Goal: Share content: Share content

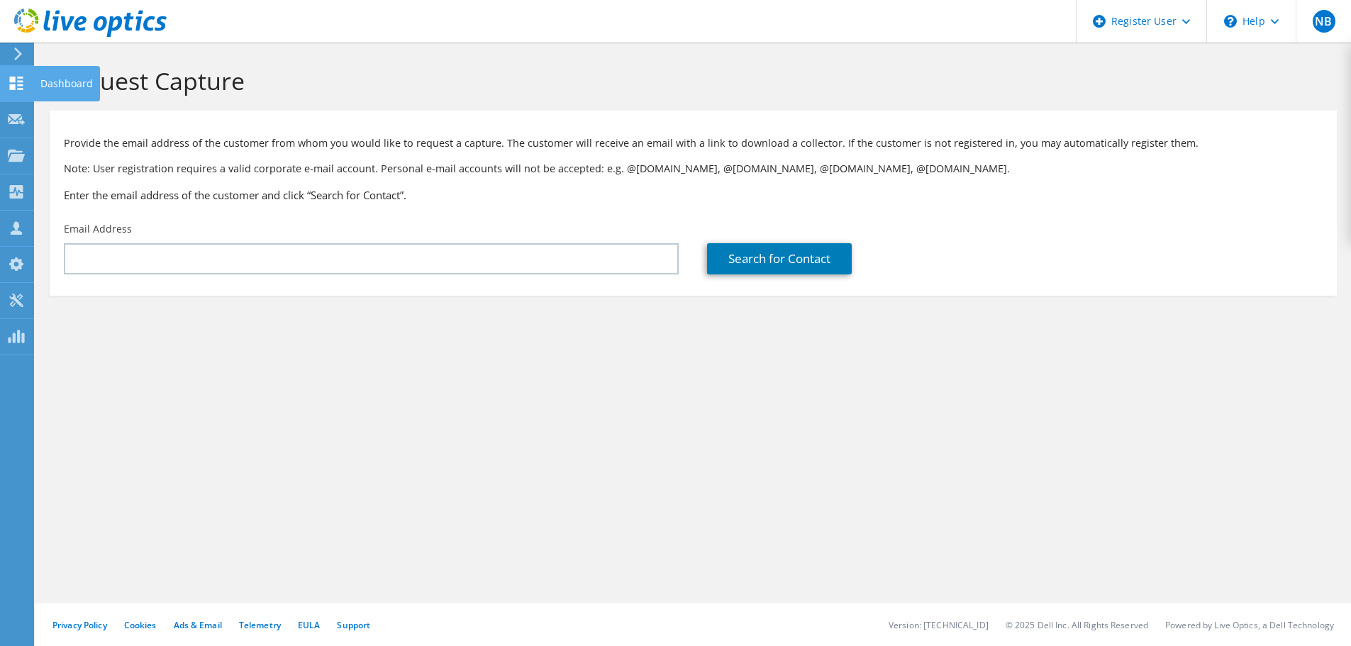
click at [11, 78] on use at bounding box center [16, 83] width 13 height 13
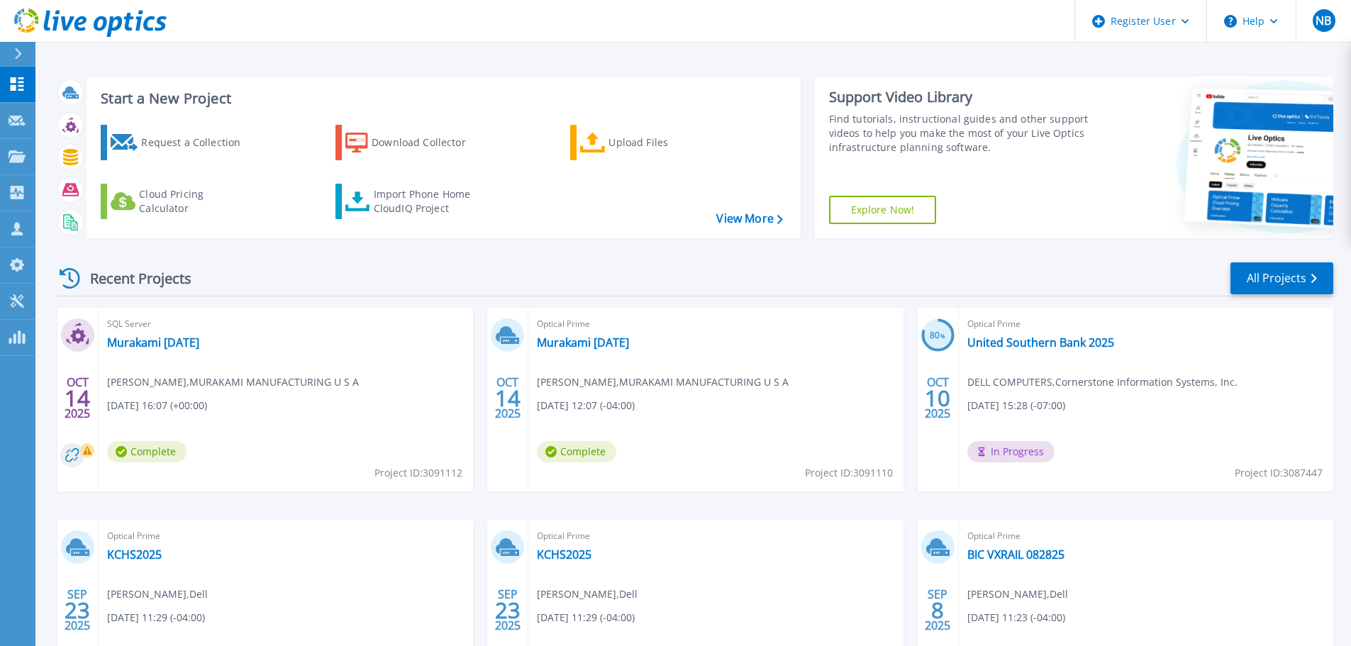
click at [181, 354] on div "SQL Server Murakami 10.14.2025 Todd Richard , MURAKAMI MANUFACTURING U S A 10/1…" at bounding box center [286, 400] width 374 height 184
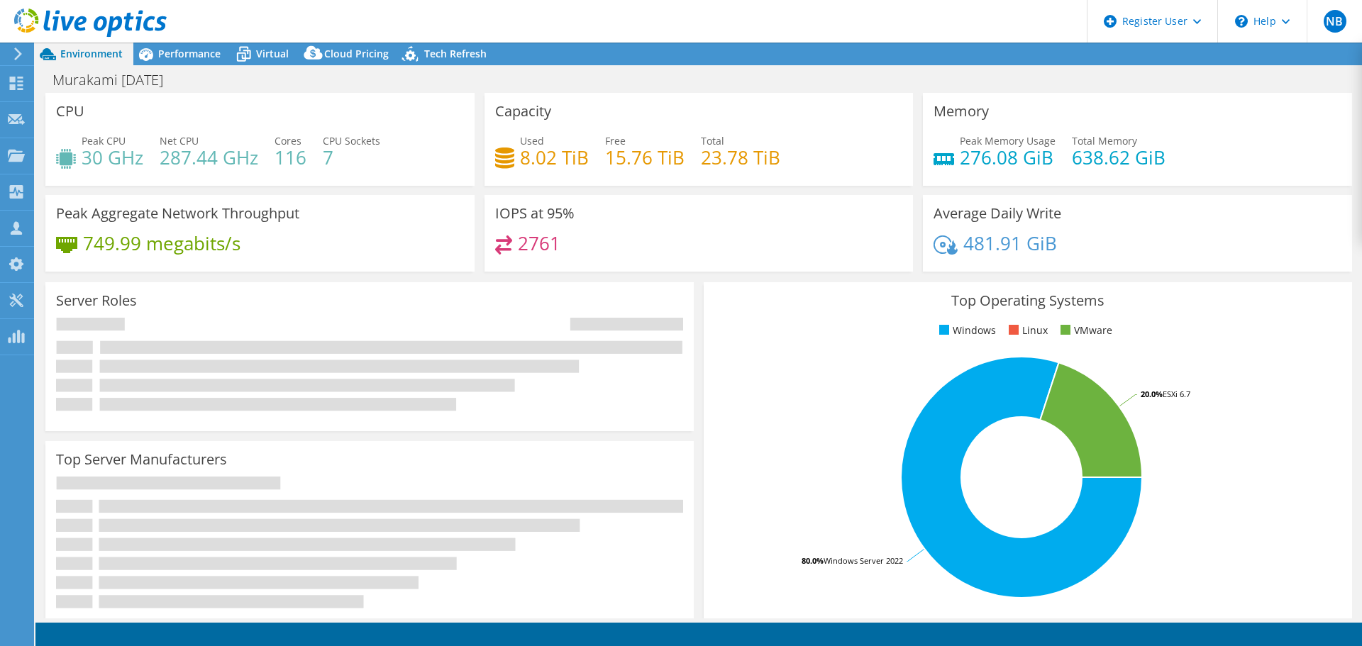
select select "USD"
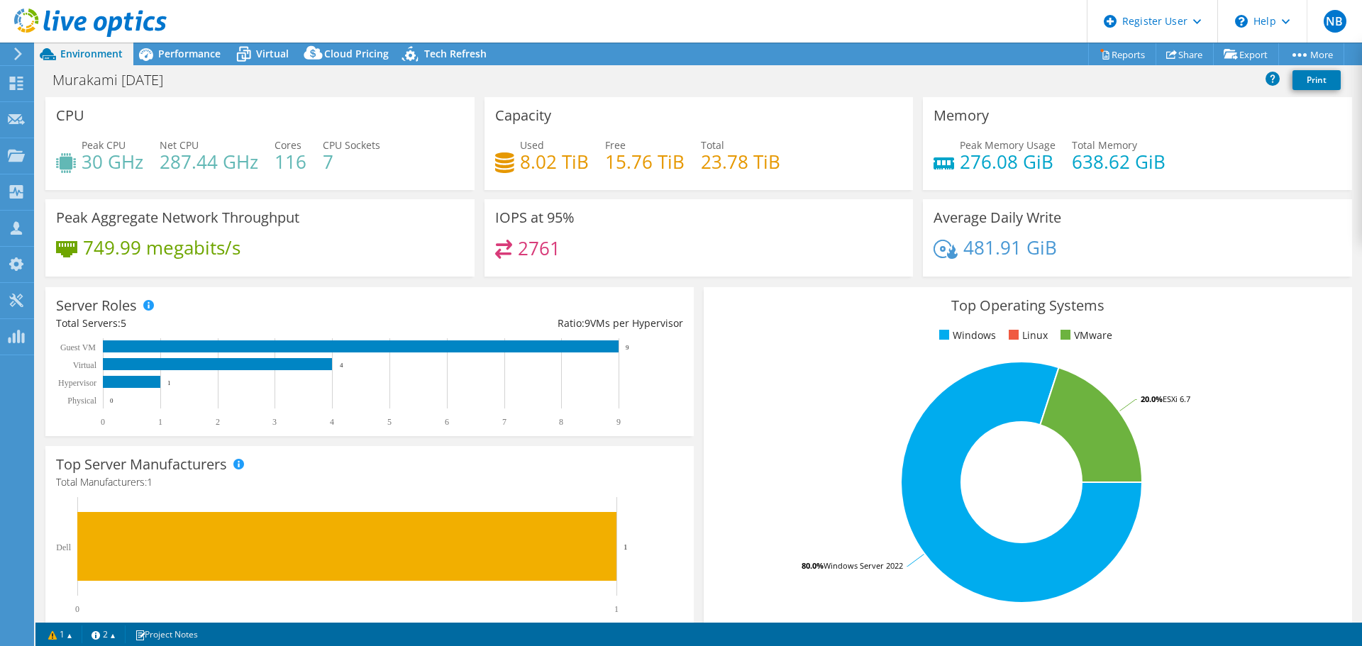
click at [1184, 69] on div "Murakami 10-14-2025 Print" at bounding box center [698, 80] width 1326 height 26
drag, startPoint x: 1181, startPoint y: 62, endPoint x: 1174, endPoint y: 68, distance: 8.5
click at [1180, 62] on link "Share" at bounding box center [1184, 54] width 58 height 22
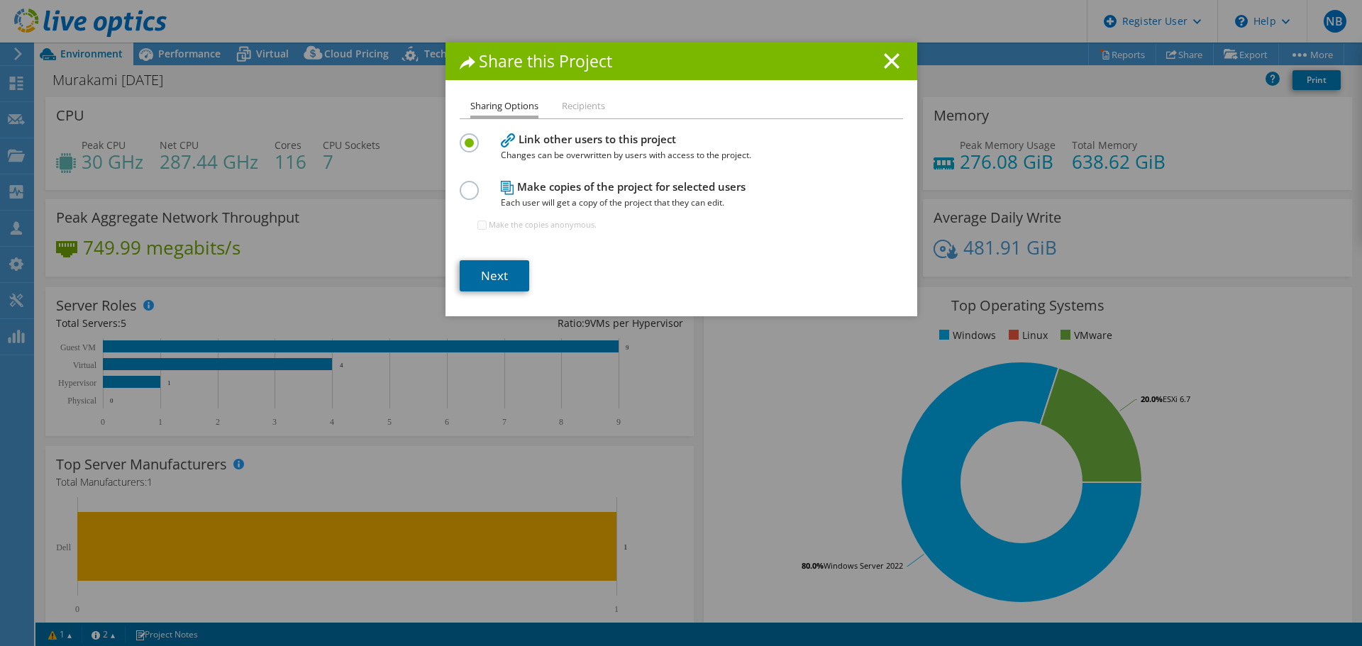
click at [518, 262] on link "Next" at bounding box center [494, 275] width 69 height 31
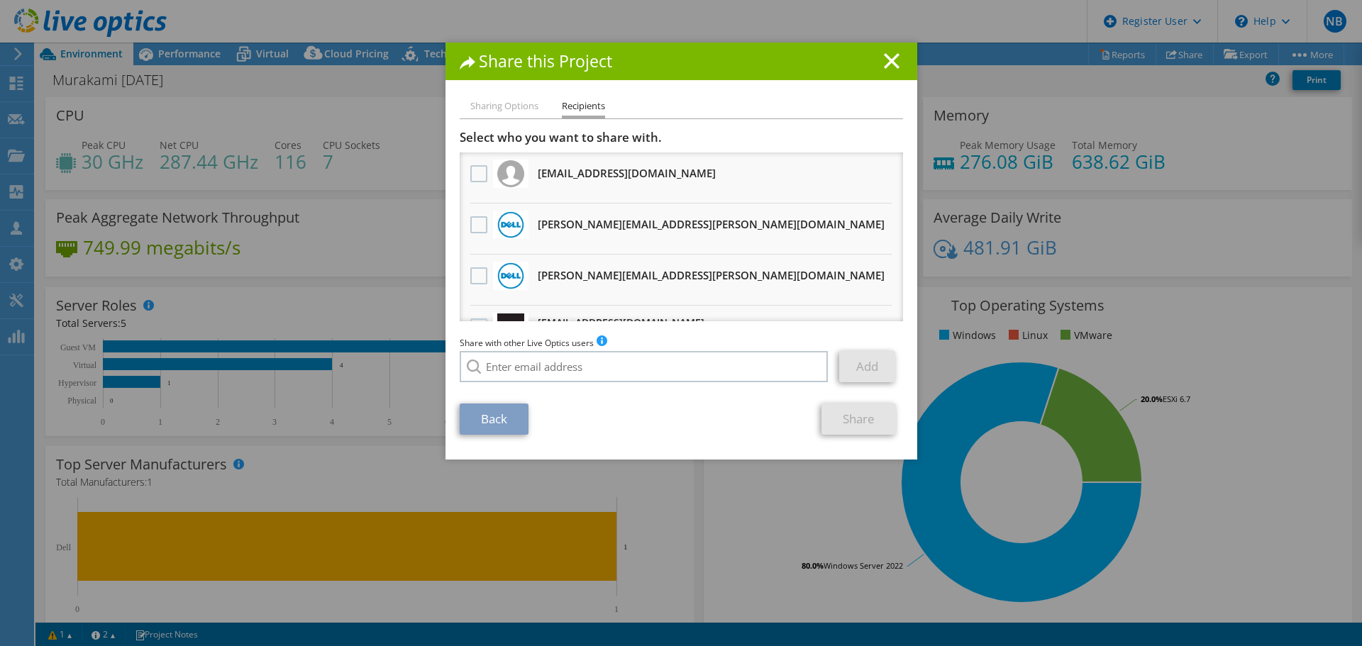
click at [460, 267] on li "Caton.Johnson@dell.com Will receive an anonymous copy" at bounding box center [681, 280] width 443 height 51
drag, startPoint x: 464, startPoint y: 272, endPoint x: 475, endPoint y: 272, distance: 11.3
click at [467, 272] on div at bounding box center [479, 277] width 24 height 30
click at [477, 273] on label at bounding box center [480, 275] width 21 height 17
click at [0, 0] on input "checkbox" at bounding box center [0, 0] width 0 height 0
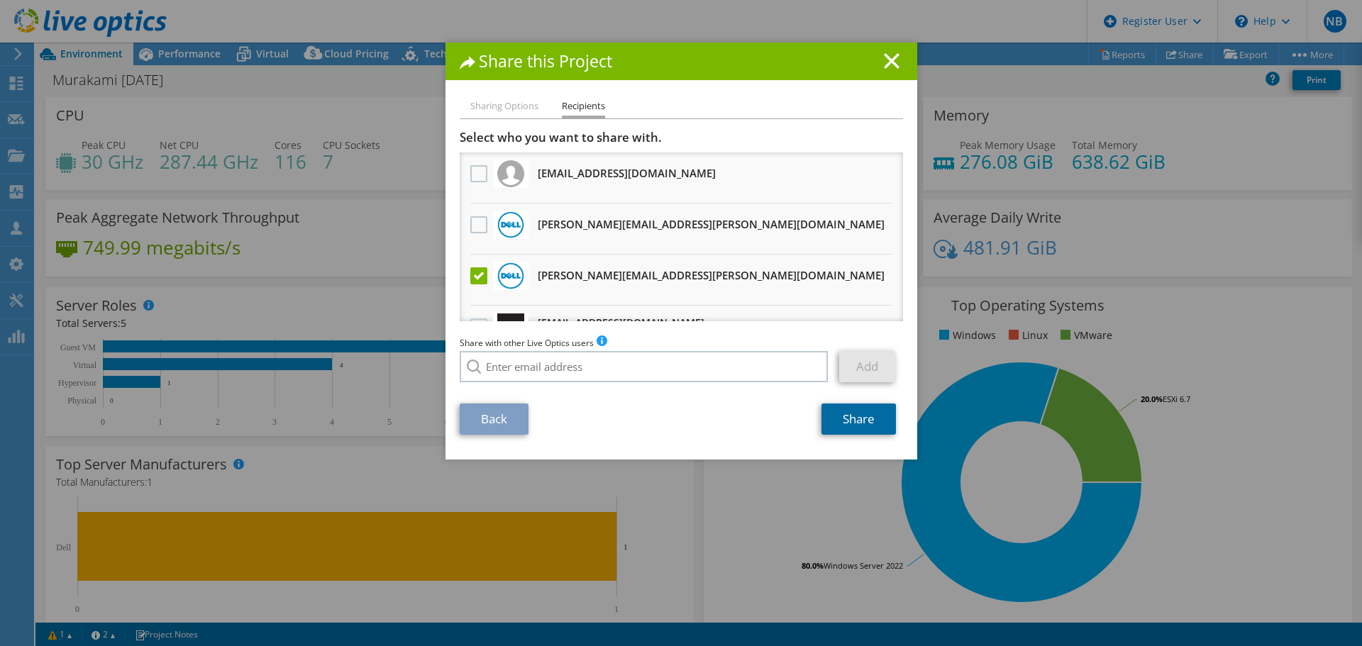
click at [852, 415] on link "Share" at bounding box center [858, 419] width 74 height 31
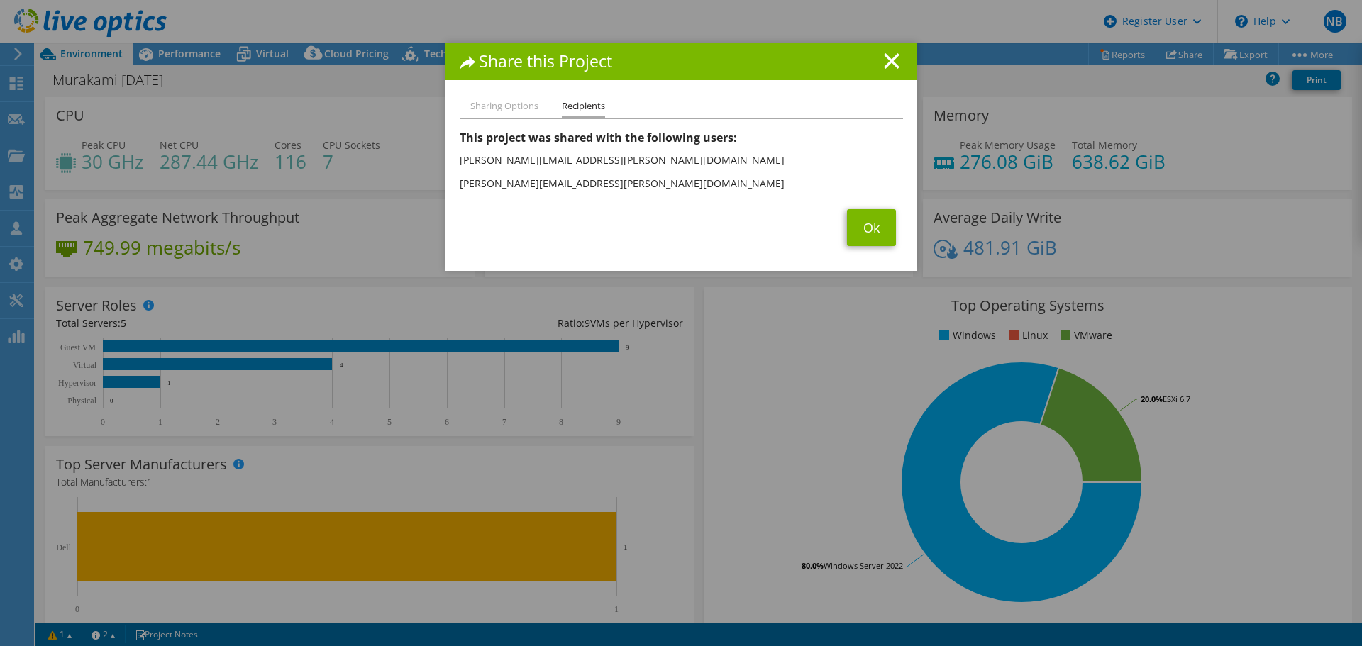
click at [901, 69] on div "Share this Project" at bounding box center [681, 62] width 472 height 38
click at [891, 67] on h1 "Share this Project" at bounding box center [681, 61] width 443 height 16
click at [889, 69] on h1 "Share this Project" at bounding box center [681, 61] width 443 height 16
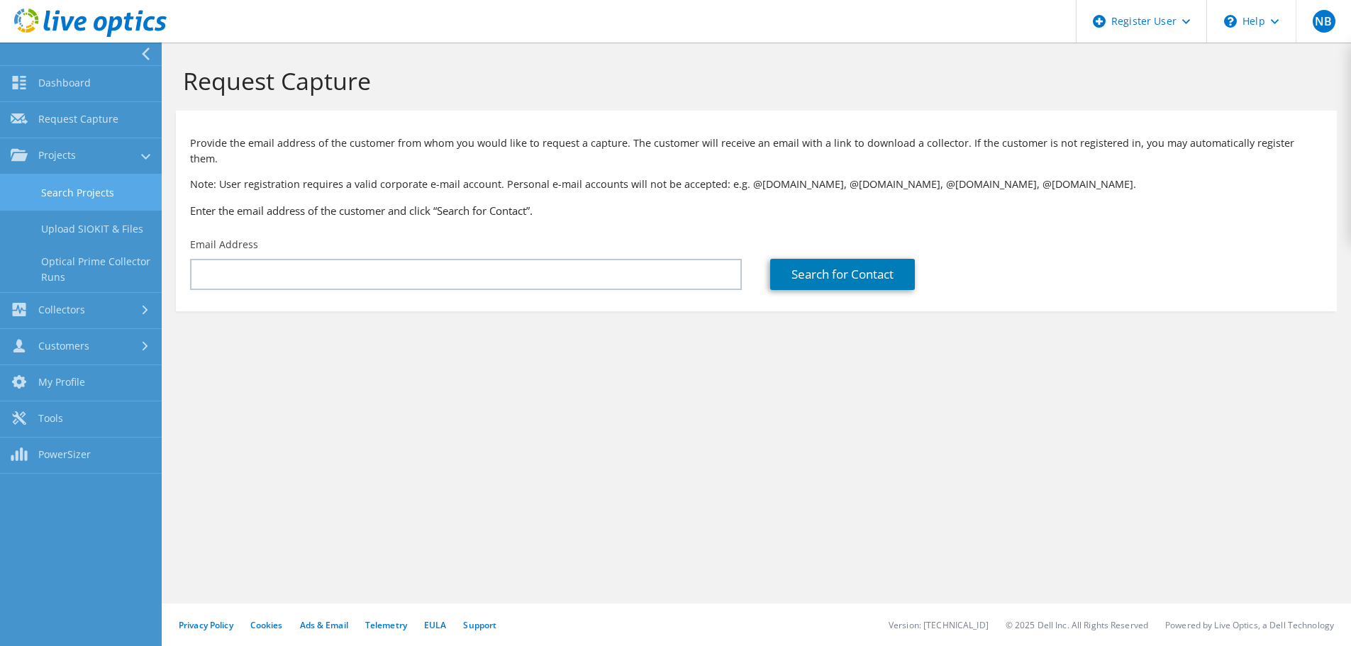
click at [64, 201] on link "Search Projects" at bounding box center [81, 192] width 162 height 36
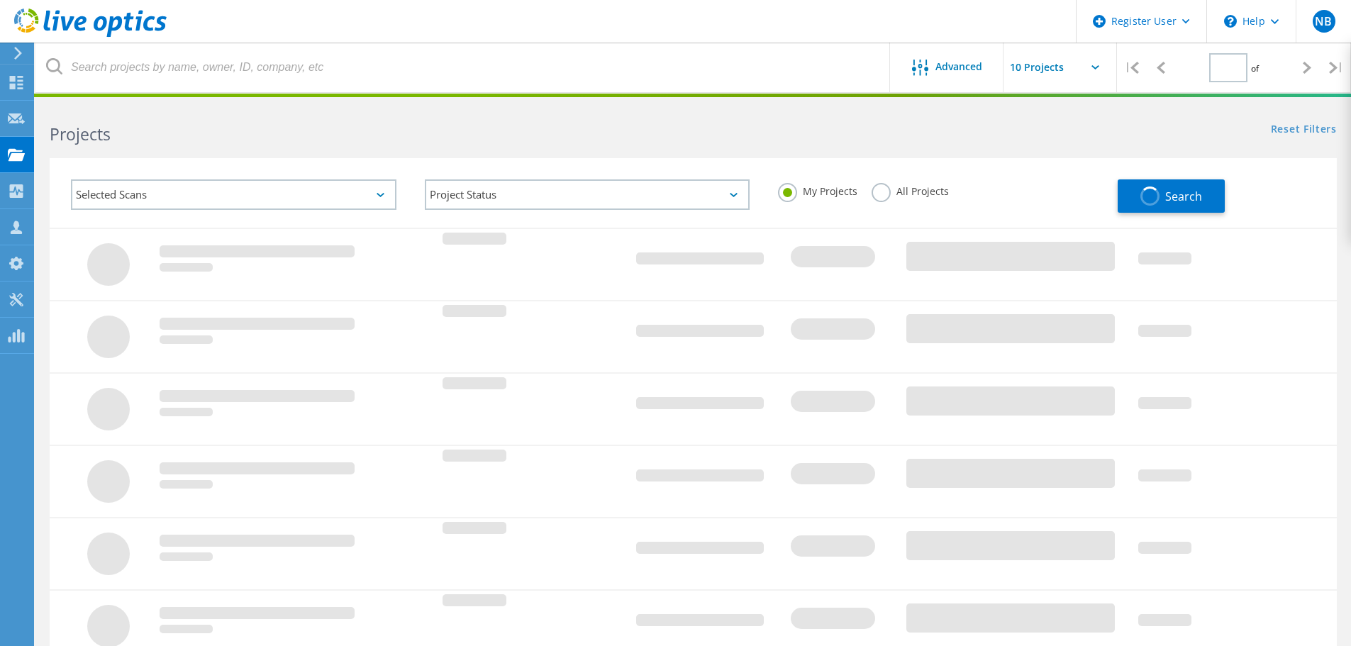
type input "1"
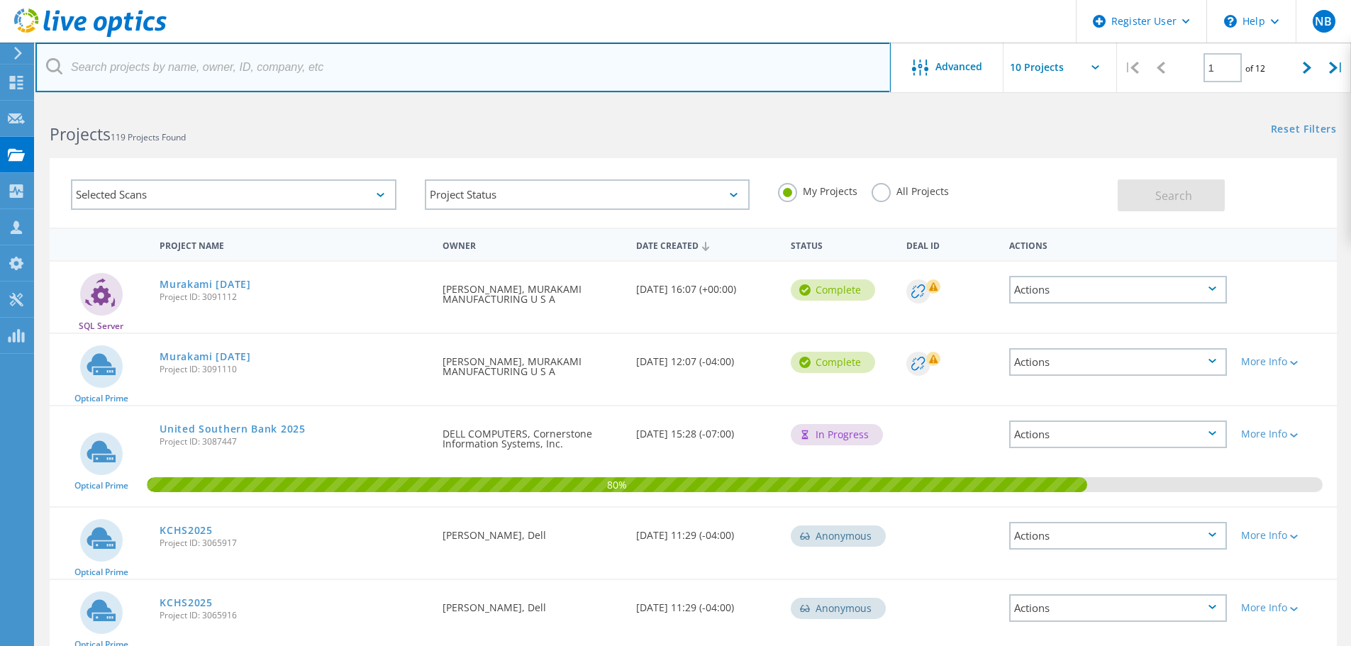
click at [486, 88] on input "text" at bounding box center [462, 68] width 855 height 50
paste input "[EMAIL_ADDRESS][DOMAIN_NAME]"
type input "[EMAIL_ADDRESS][DOMAIN_NAME]"
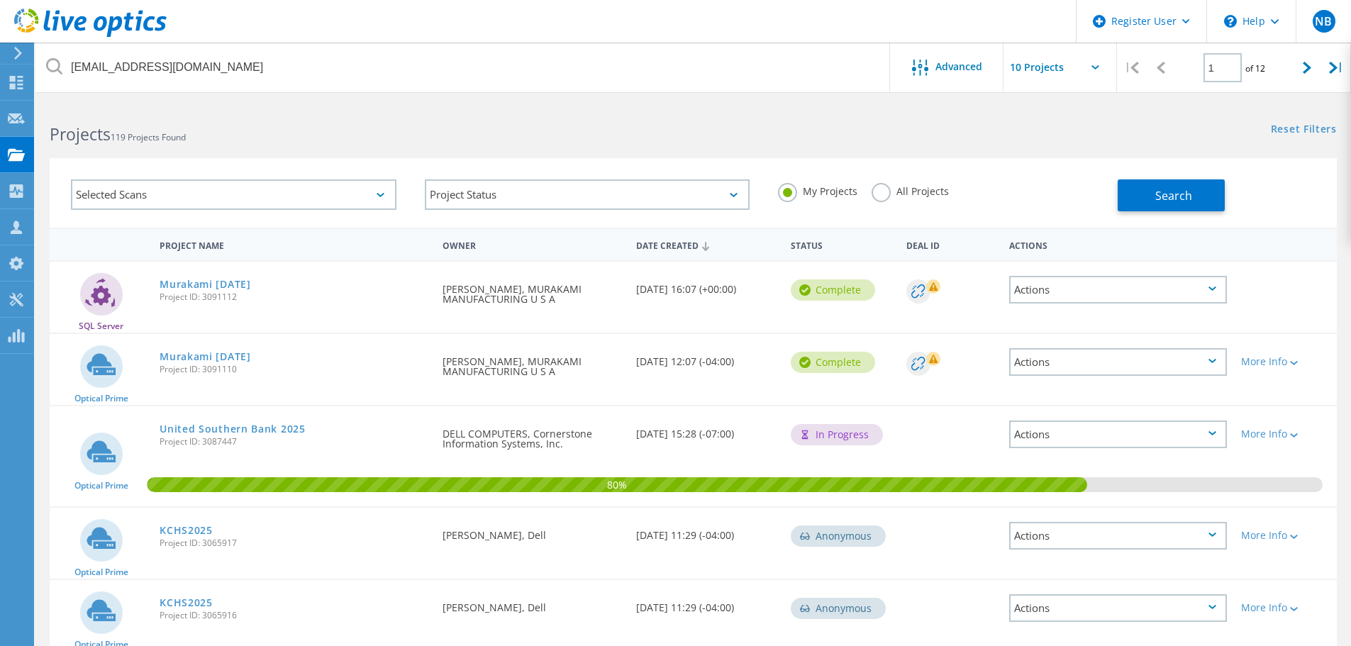
click at [874, 204] on div "My Projects All Projects" at bounding box center [941, 191] width 354 height 52
click at [875, 196] on label "All Projects" at bounding box center [910, 189] width 77 height 13
click at [0, 0] on input "All Projects" at bounding box center [0, 0] width 0 height 0
click at [1145, 195] on button "Search" at bounding box center [1171, 195] width 107 height 32
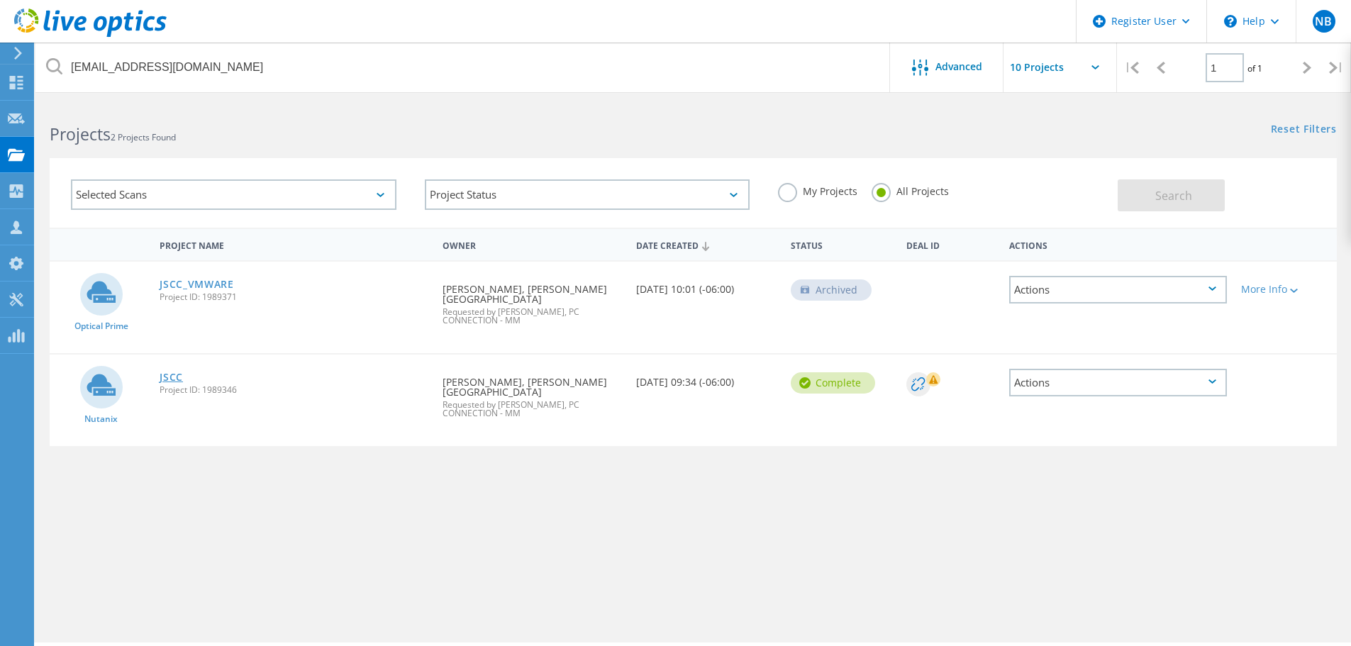
click at [175, 377] on link "JSCC" at bounding box center [171, 377] width 23 height 10
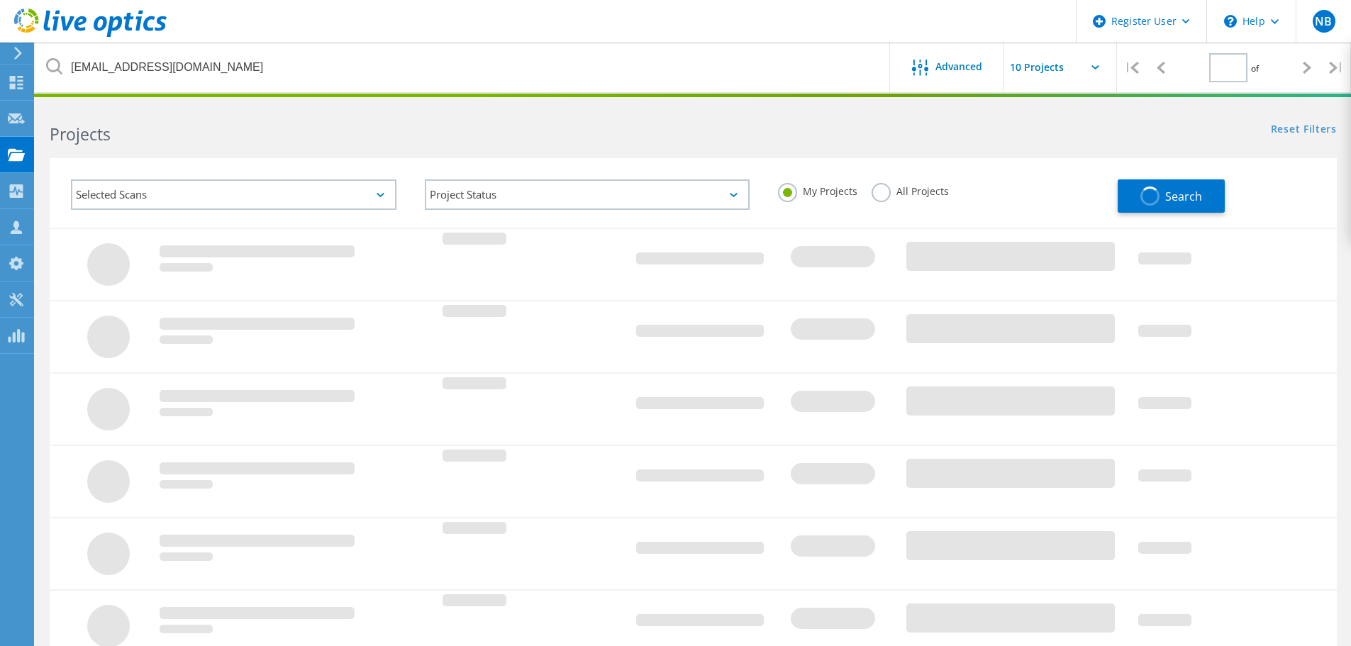
type input "1"
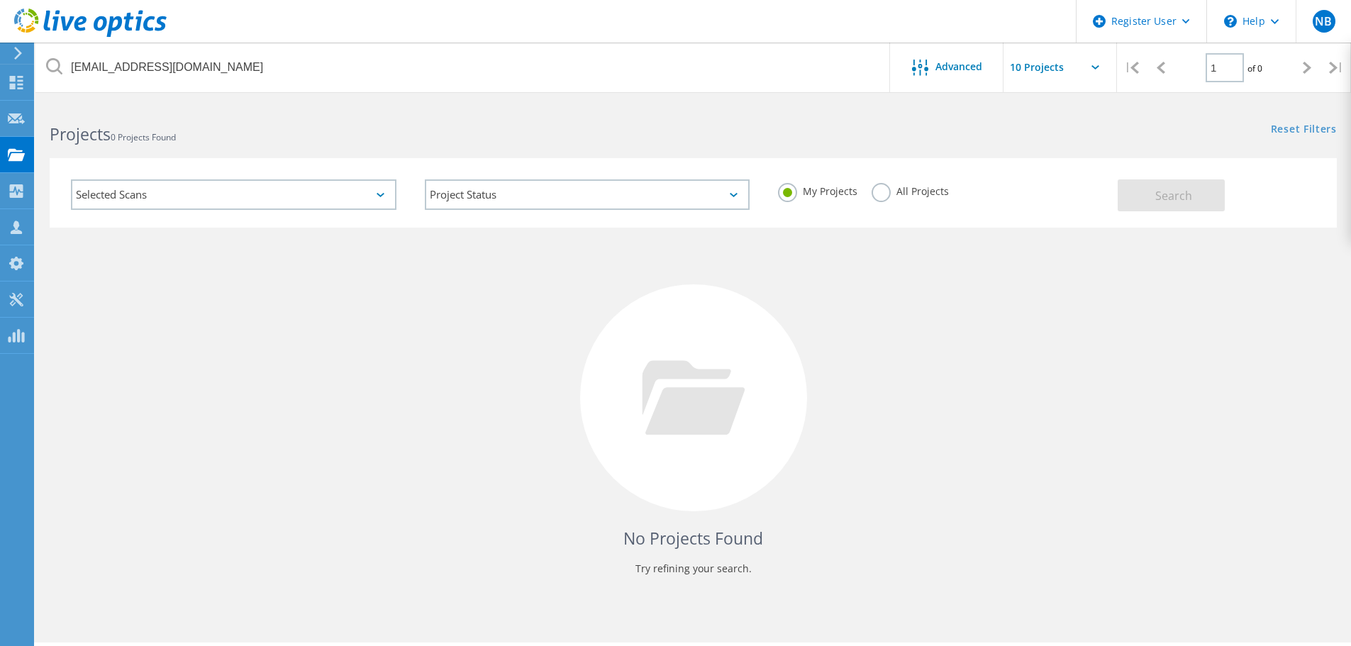
click at [874, 195] on label "All Projects" at bounding box center [910, 189] width 77 height 13
click at [0, 0] on input "All Projects" at bounding box center [0, 0] width 0 height 0
click at [1128, 184] on button "Search" at bounding box center [1171, 195] width 107 height 32
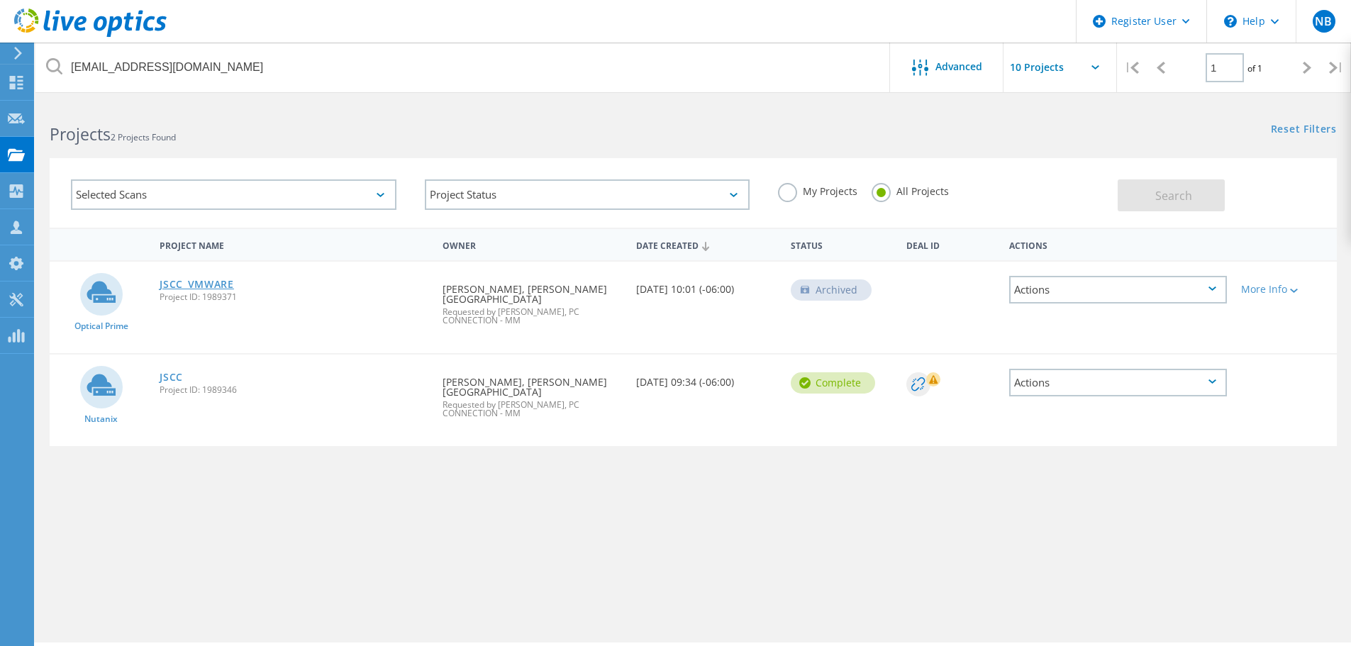
click at [215, 282] on link "JSCC_VMWARE" at bounding box center [197, 284] width 74 height 10
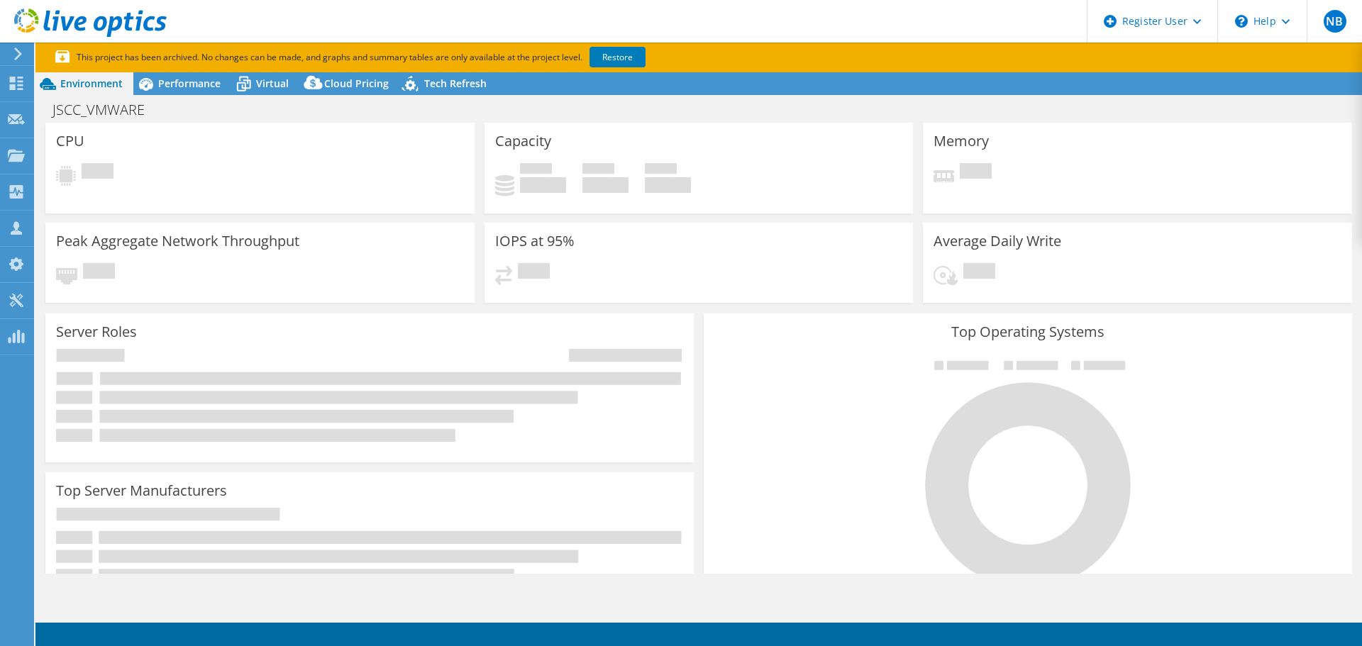
select select "USD"
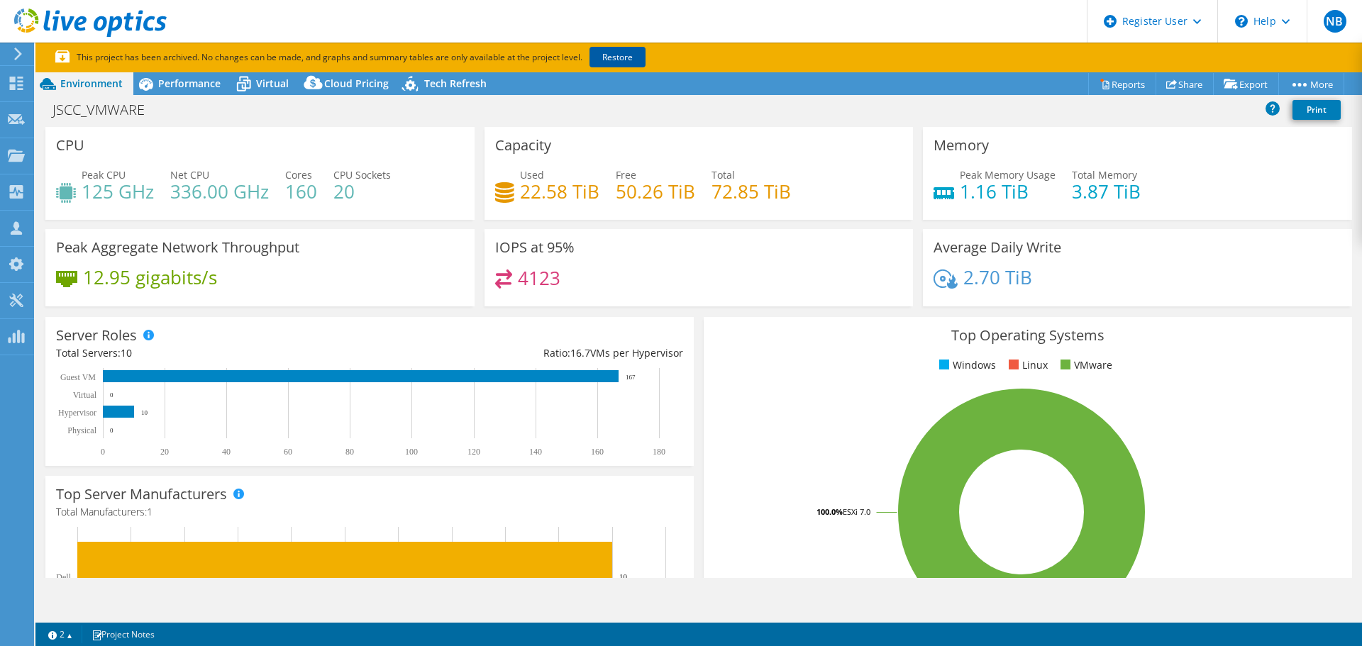
click at [601, 59] on link "Restore" at bounding box center [617, 57] width 56 height 21
click at [1181, 77] on link "Share" at bounding box center [1184, 84] width 58 height 22
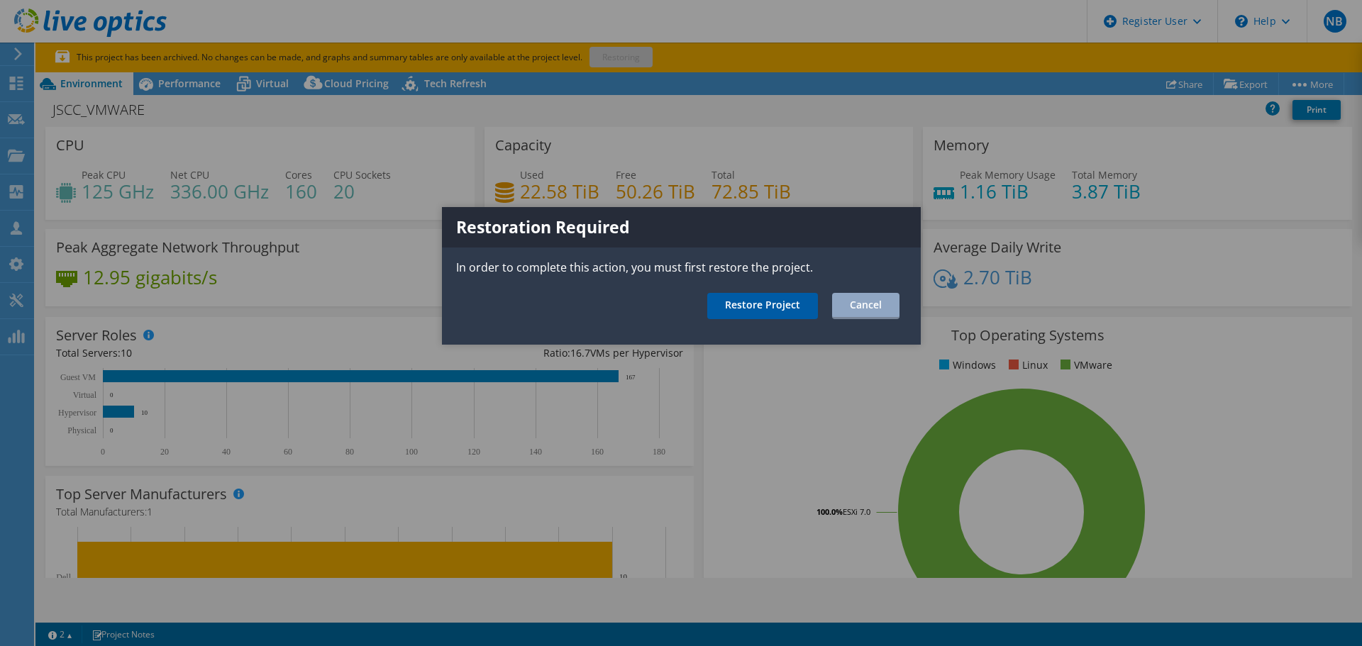
click at [757, 306] on link "Restore Project" at bounding box center [762, 306] width 111 height 26
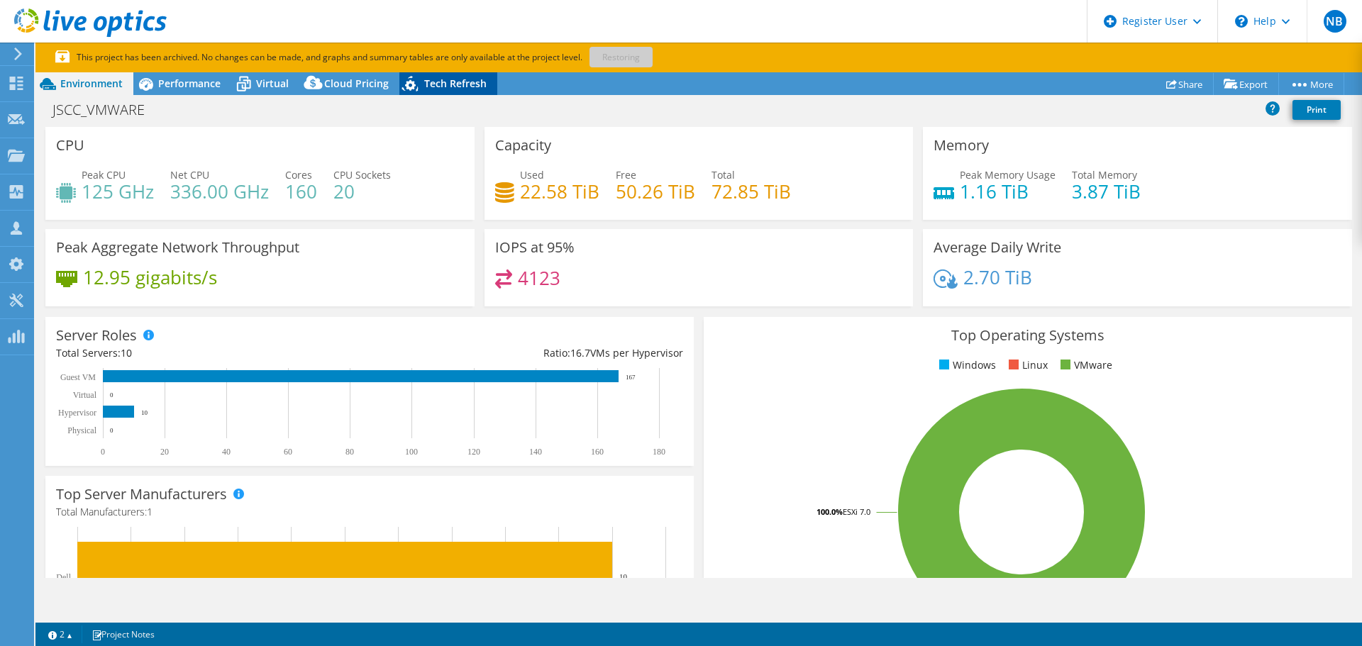
click at [410, 82] on icon at bounding box center [410, 84] width 16 height 16
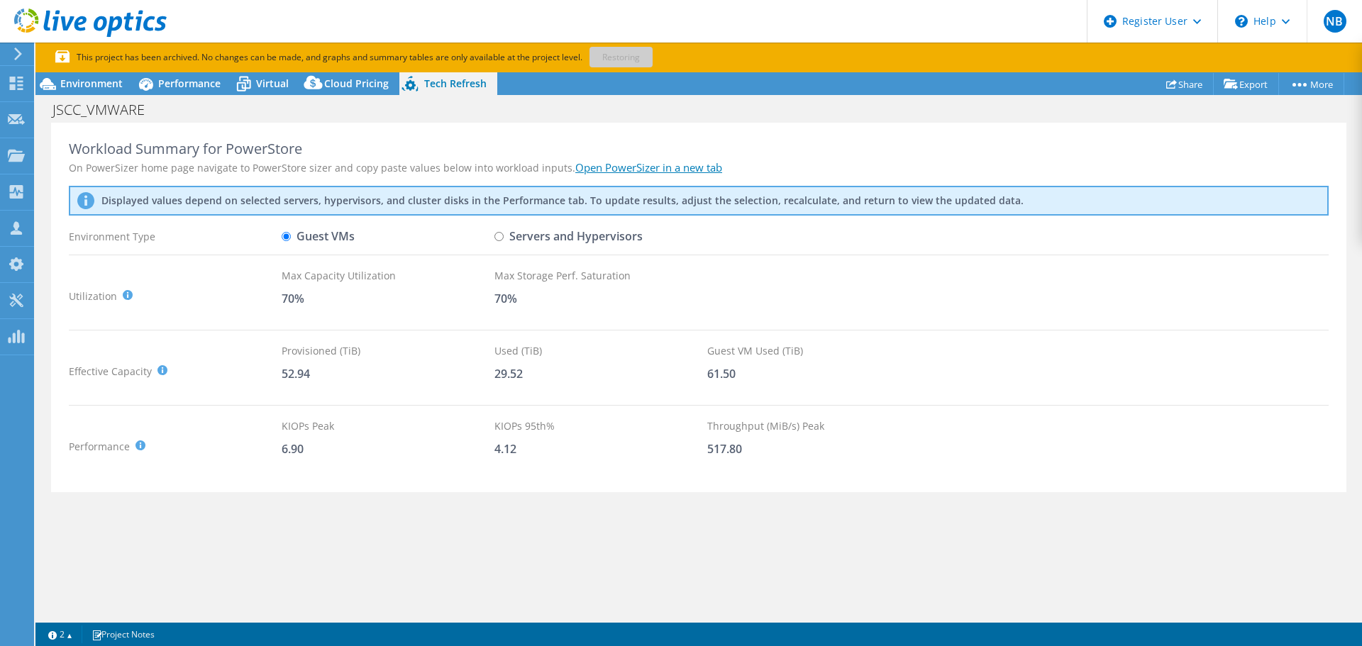
click at [194, 70] on section "This project has been archived. No changes can be made, and graphs and summary …" at bounding box center [698, 58] width 1326 height 30
click at [639, 61] on p "This project has been archived. No changes can be made, and graphs and summary …" at bounding box center [402, 58] width 695 height 16
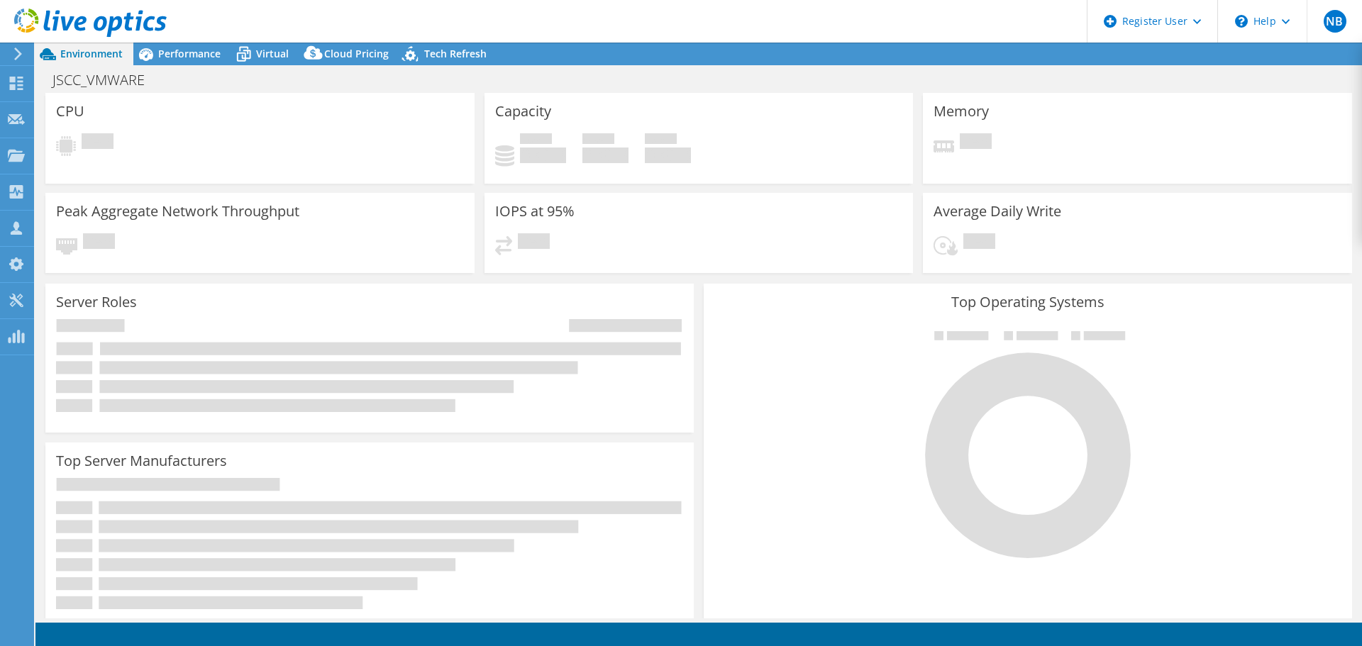
select select "USD"
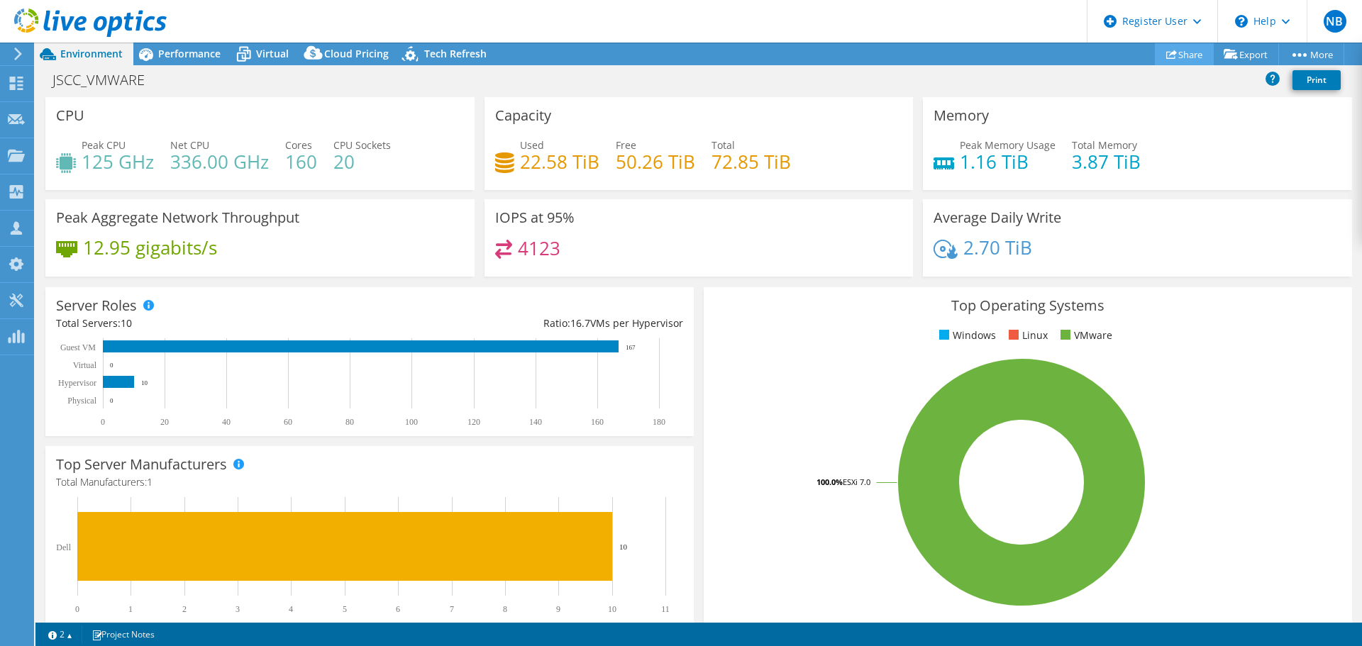
click at [1166, 50] on icon at bounding box center [1171, 54] width 11 height 11
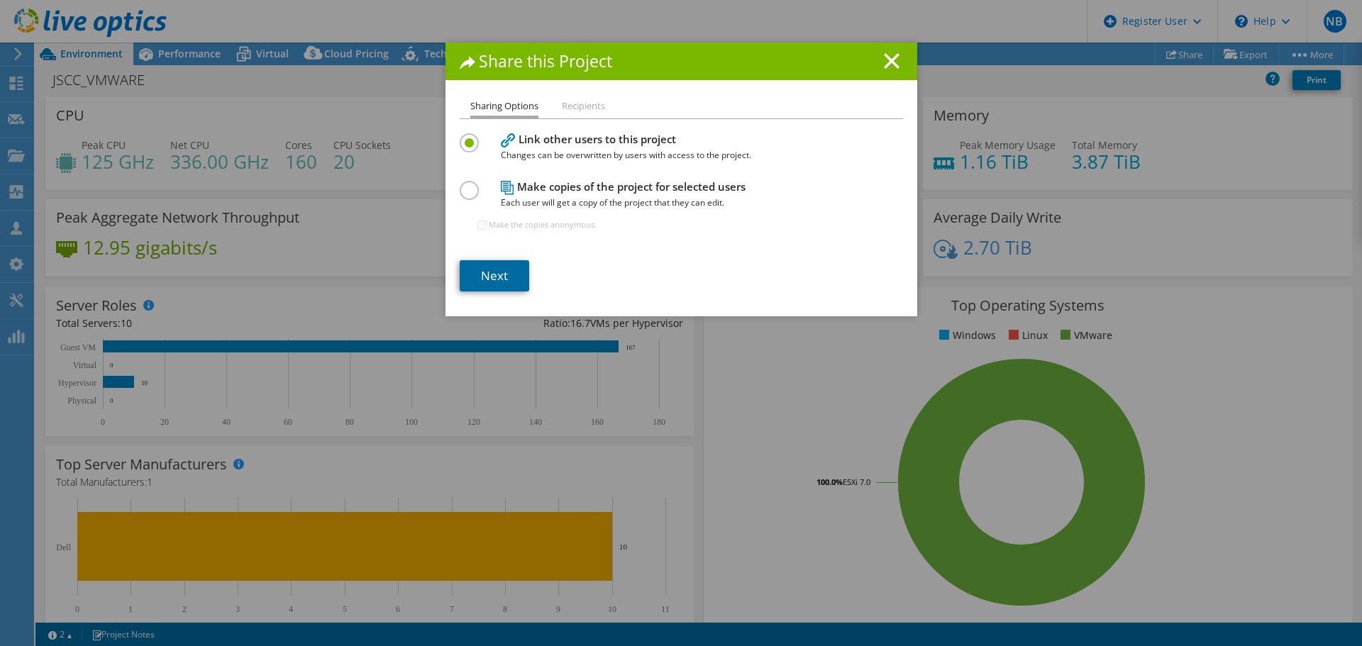
click at [460, 272] on link "Next" at bounding box center [494, 275] width 69 height 31
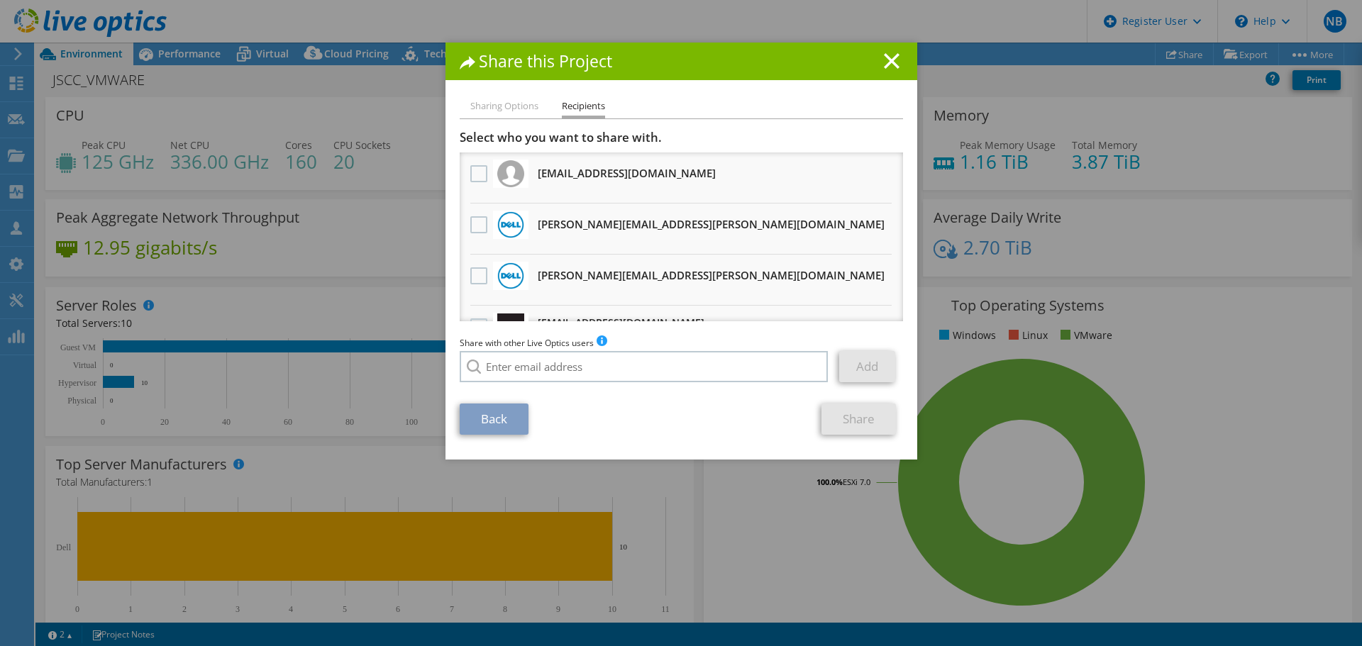
drag, startPoint x: 473, startPoint y: 276, endPoint x: 479, endPoint y: 291, distance: 15.9
click at [474, 276] on label at bounding box center [480, 275] width 21 height 17
click at [0, 0] on input "checkbox" at bounding box center [0, 0] width 0 height 0
click at [872, 413] on link "Share" at bounding box center [858, 419] width 74 height 31
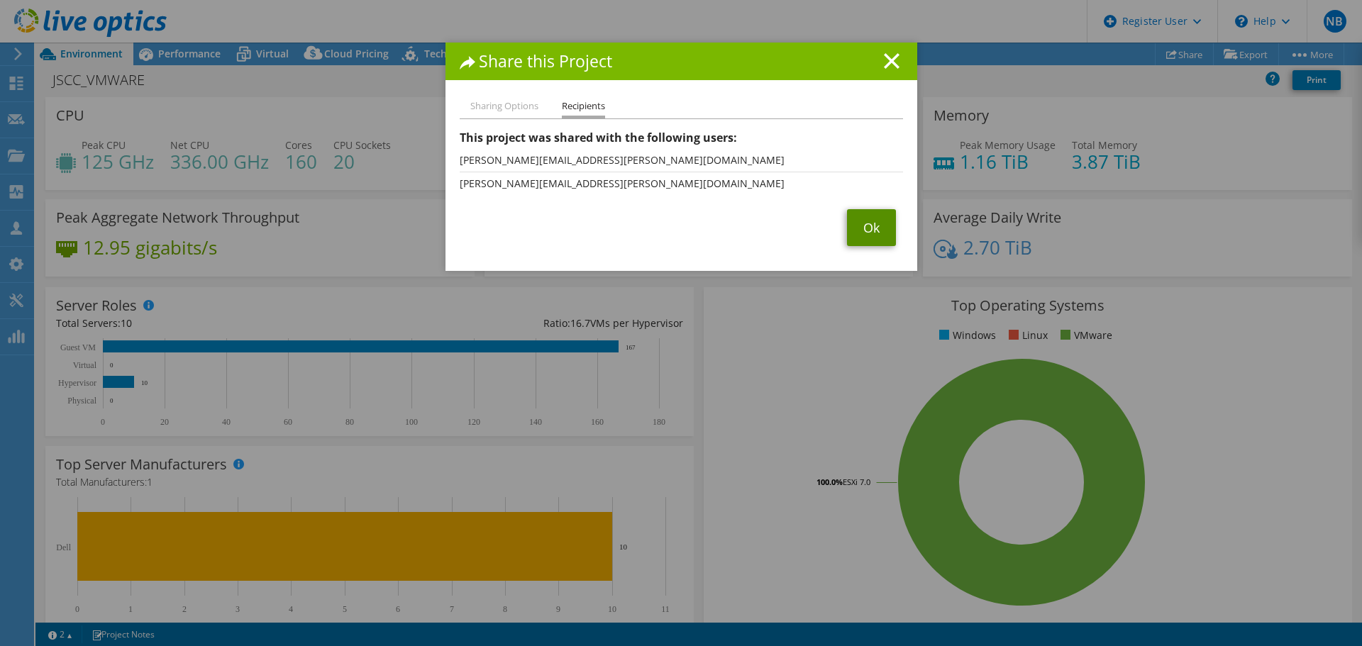
click at [869, 246] on link "Ok" at bounding box center [871, 227] width 49 height 37
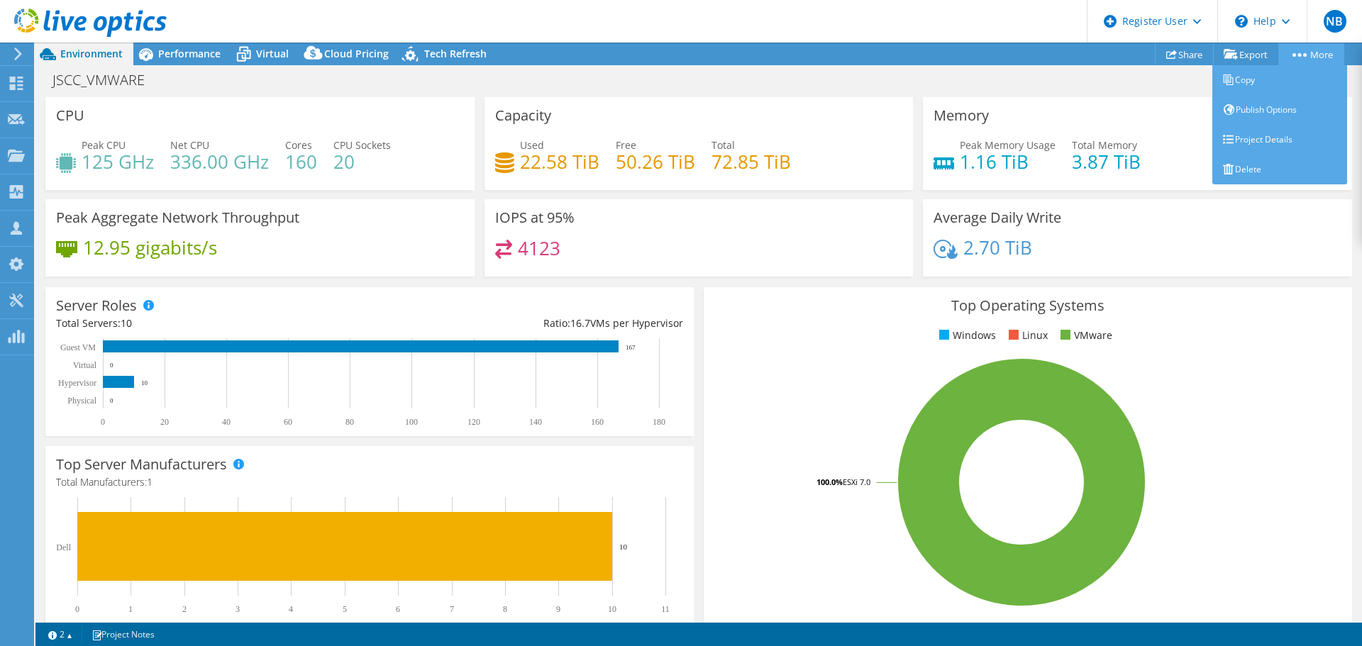
click at [1291, 50] on link "More" at bounding box center [1311, 54] width 66 height 22
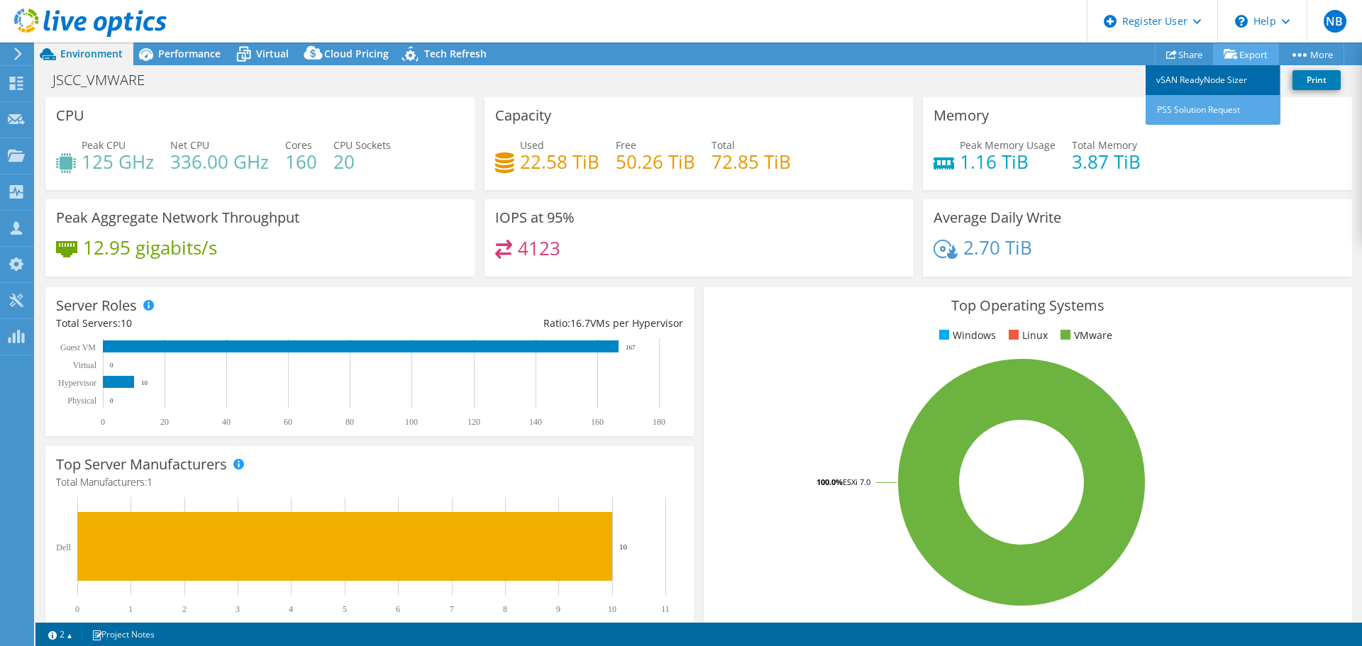
click at [1248, 91] on link "vSAN ReadyNode Sizer" at bounding box center [1212, 80] width 135 height 30
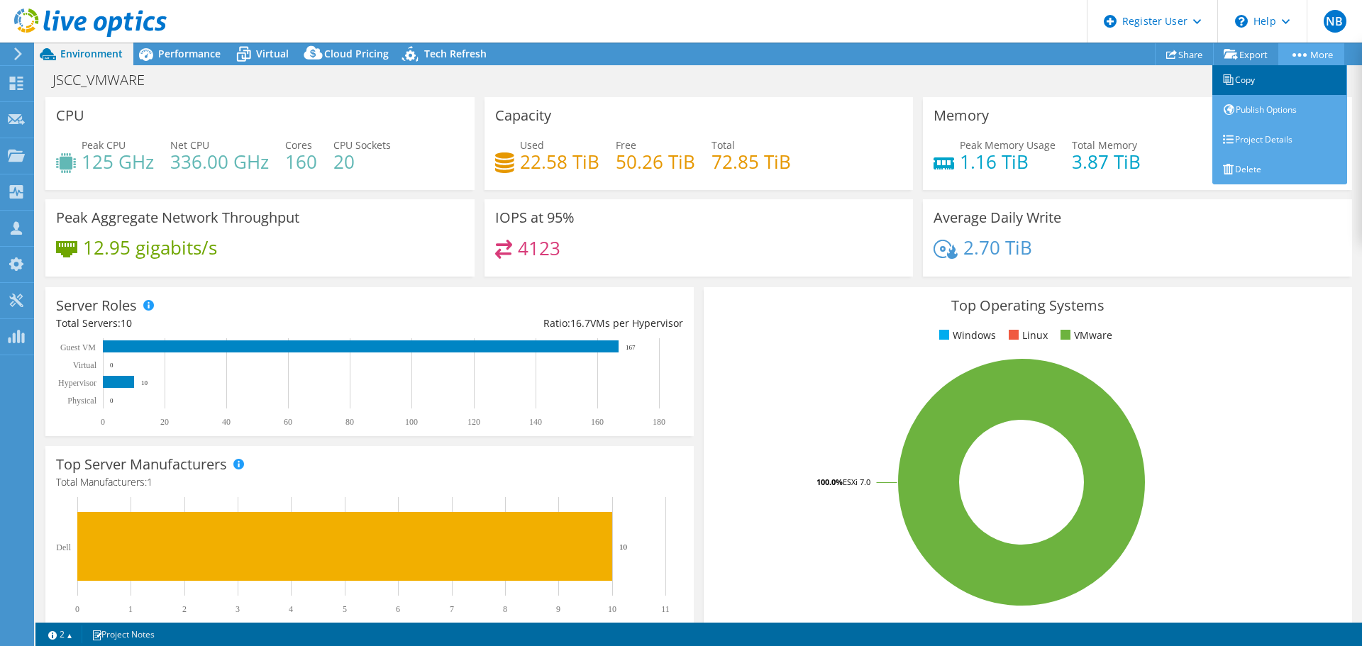
click at [1300, 75] on link "Copy" at bounding box center [1279, 80] width 135 height 30
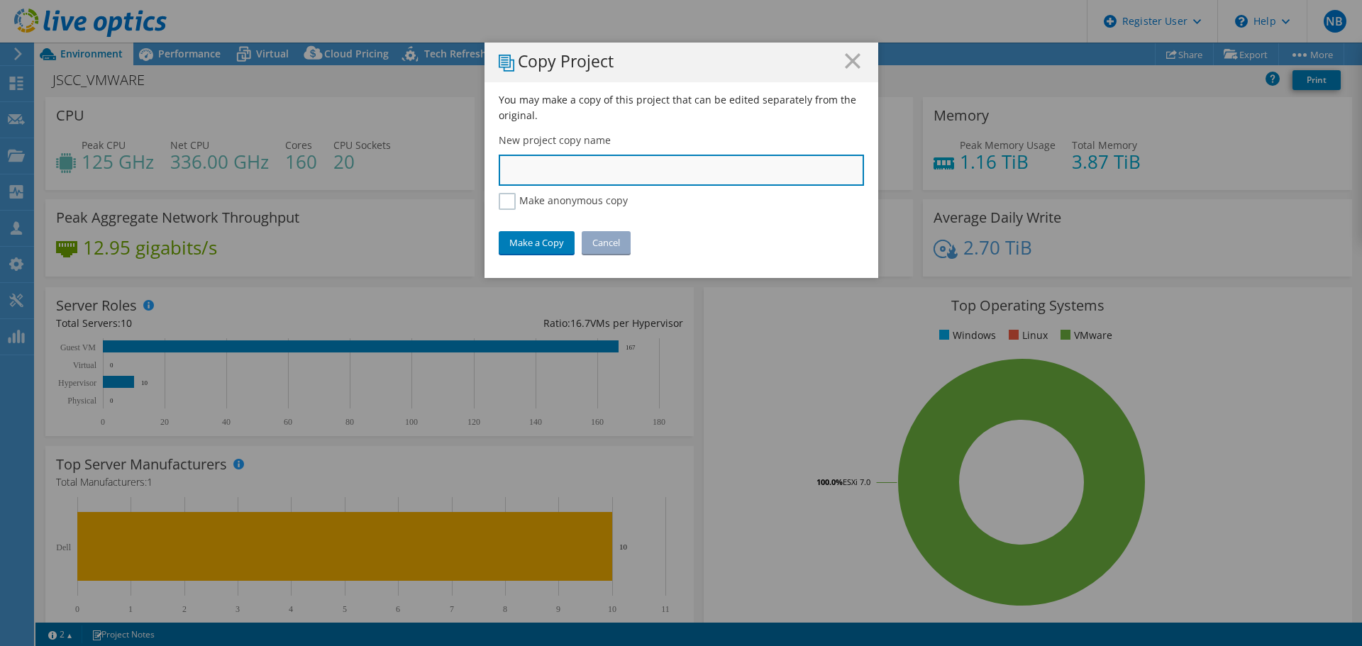
click at [605, 175] on input "text" at bounding box center [681, 170] width 365 height 31
type input "Jackson State"
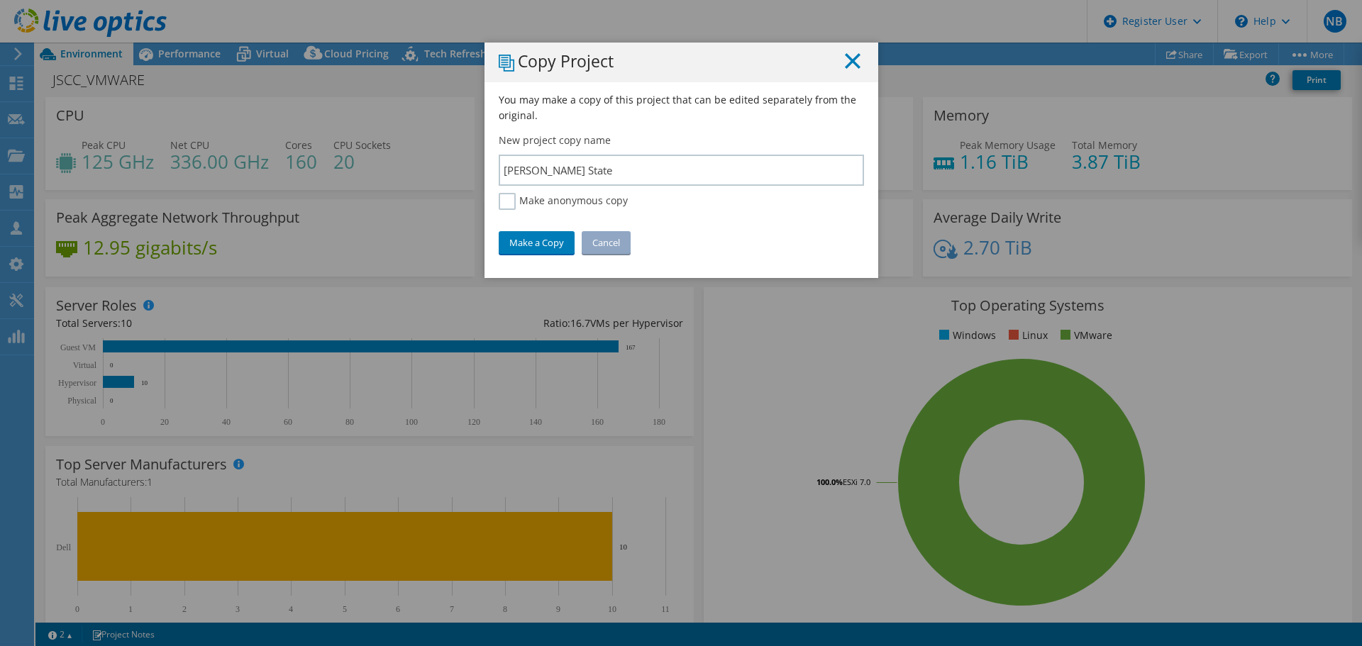
click at [845, 55] on line at bounding box center [852, 61] width 14 height 14
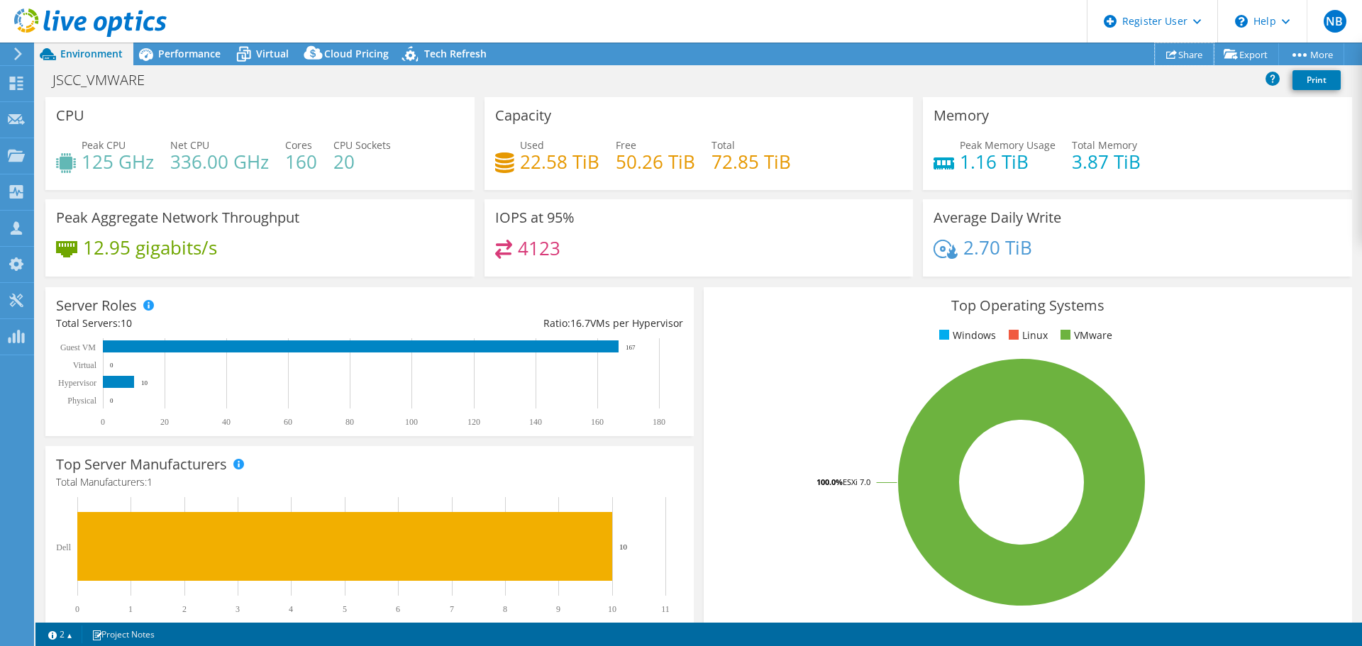
click at [1167, 52] on use at bounding box center [1171, 54] width 11 height 9
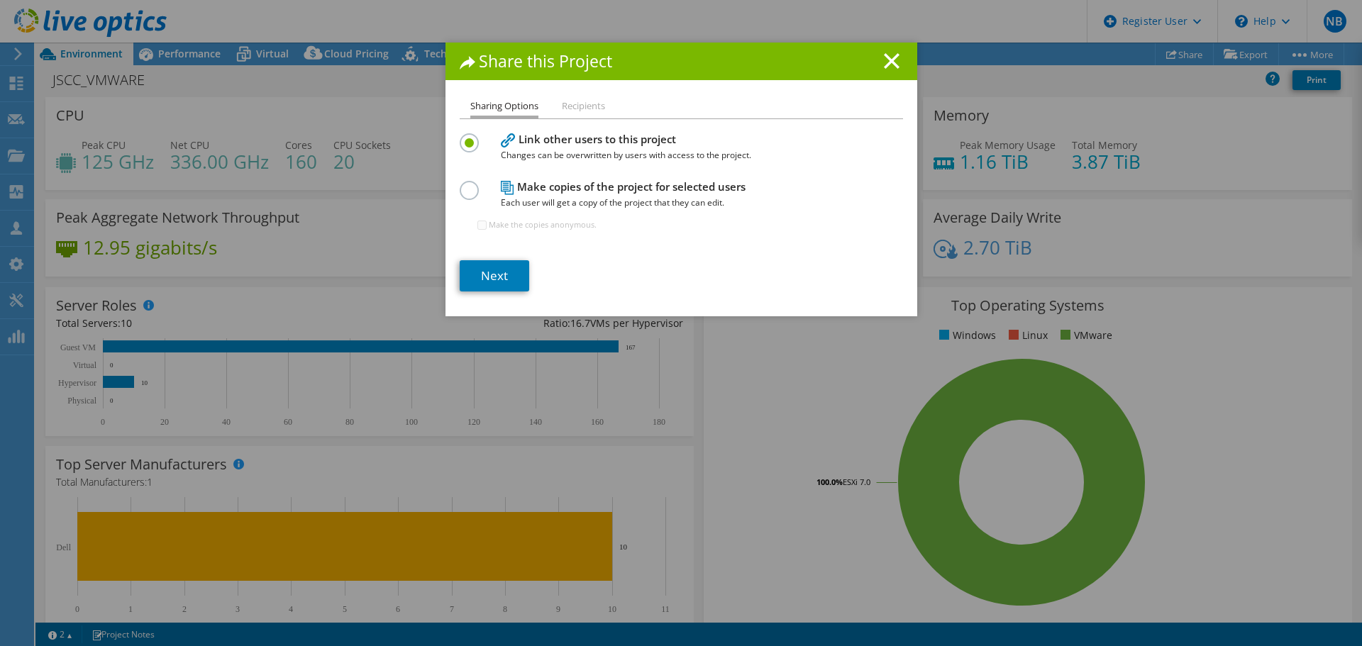
click at [872, 73] on div "Share this Project" at bounding box center [681, 62] width 472 height 38
click at [884, 66] on icon at bounding box center [892, 61] width 16 height 16
